Goal: Task Accomplishment & Management: Use online tool/utility

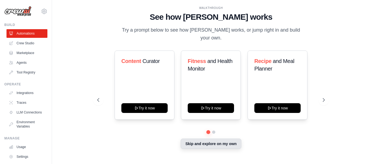
click at [227, 144] on button "Skip and explore on my own" at bounding box center [210, 144] width 60 height 10
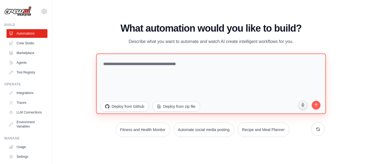
click at [175, 67] on textarea at bounding box center [210, 83] width 229 height 61
click at [172, 67] on textarea "**********" at bounding box center [210, 83] width 229 height 61
type textarea "**********"
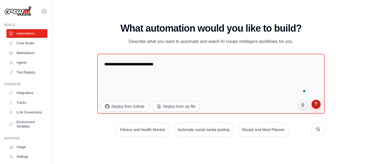
click at [317, 103] on icon "submit" at bounding box center [315, 104] width 5 height 5
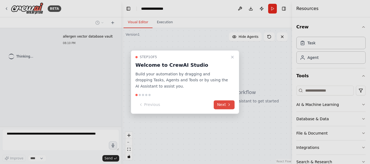
click at [220, 104] on button "Next" at bounding box center [223, 104] width 21 height 9
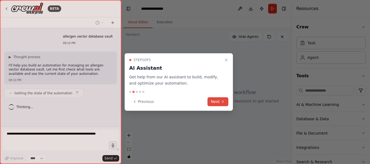
click at [221, 103] on icon at bounding box center [222, 102] width 4 height 4
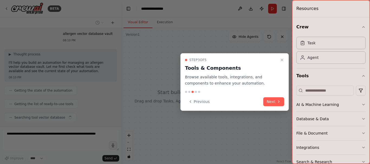
scroll to position [16, 0]
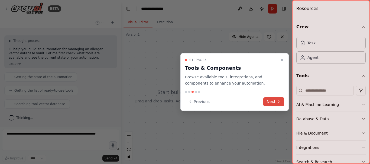
click at [272, 102] on button "Next" at bounding box center [273, 101] width 21 height 9
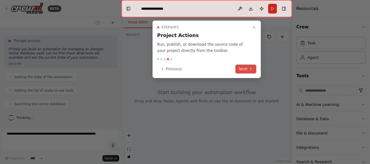
click at [251, 70] on icon at bounding box center [250, 69] width 4 height 4
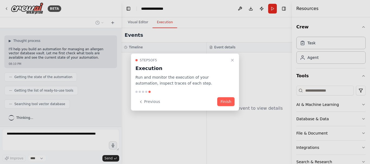
scroll to position [30, 0]
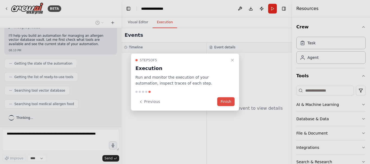
click at [229, 101] on button "Finish" at bounding box center [225, 101] width 17 height 9
